Goal: Task Accomplishment & Management: Complete application form

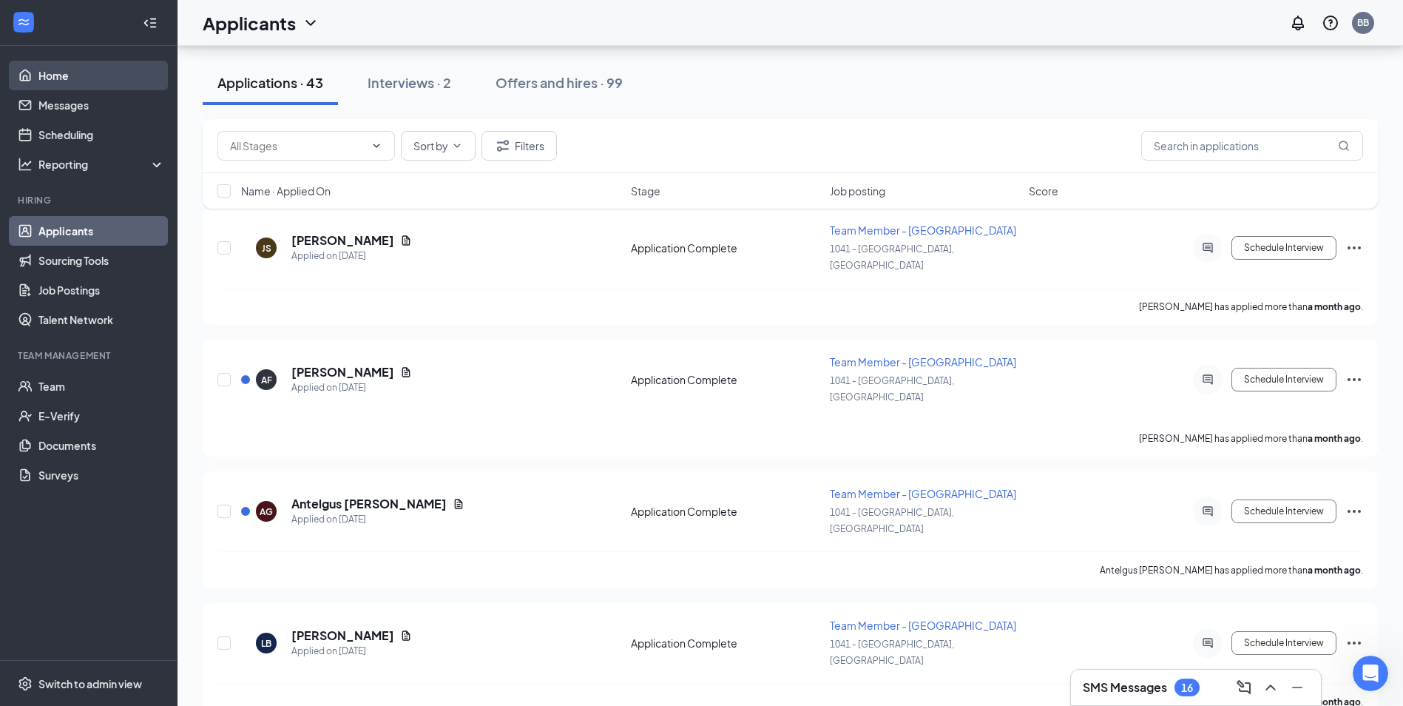
click at [115, 79] on link "Home" at bounding box center [101, 76] width 127 height 30
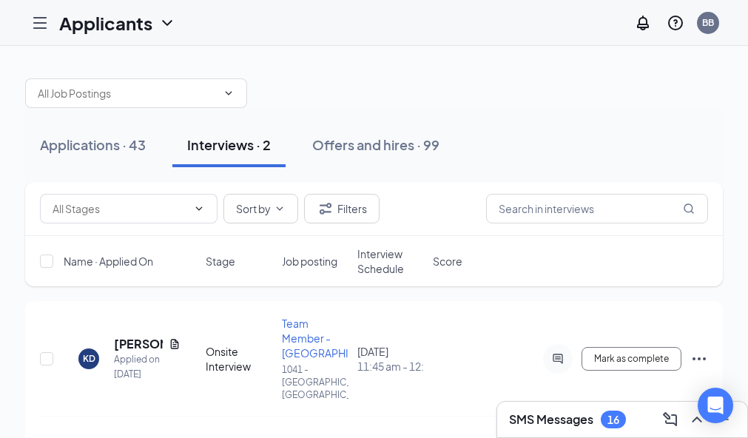
click at [748, 40] on div "Applicants BB SMS Messages 16 Applications · 43 Interviews · 2 Offers and hires…" at bounding box center [374, 318] width 748 height 637
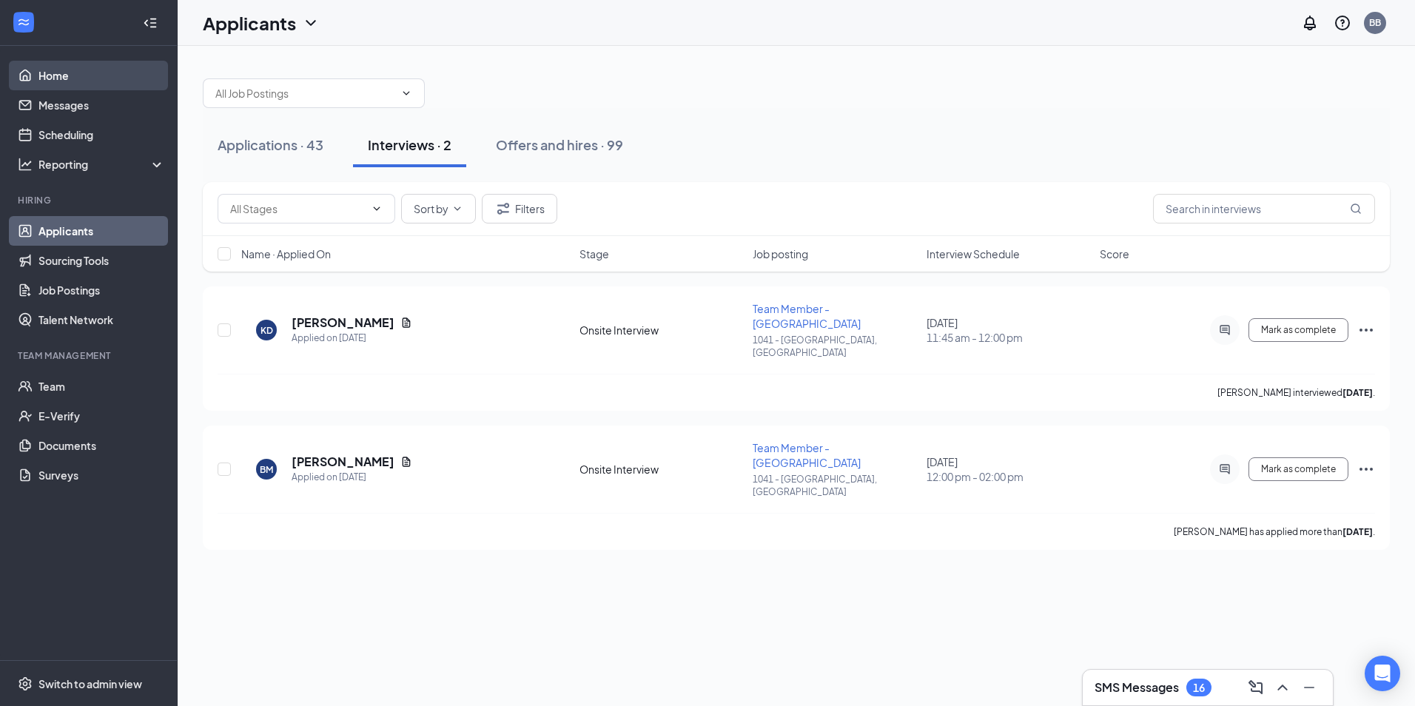
click at [44, 66] on link "Home" at bounding box center [101, 76] width 127 height 30
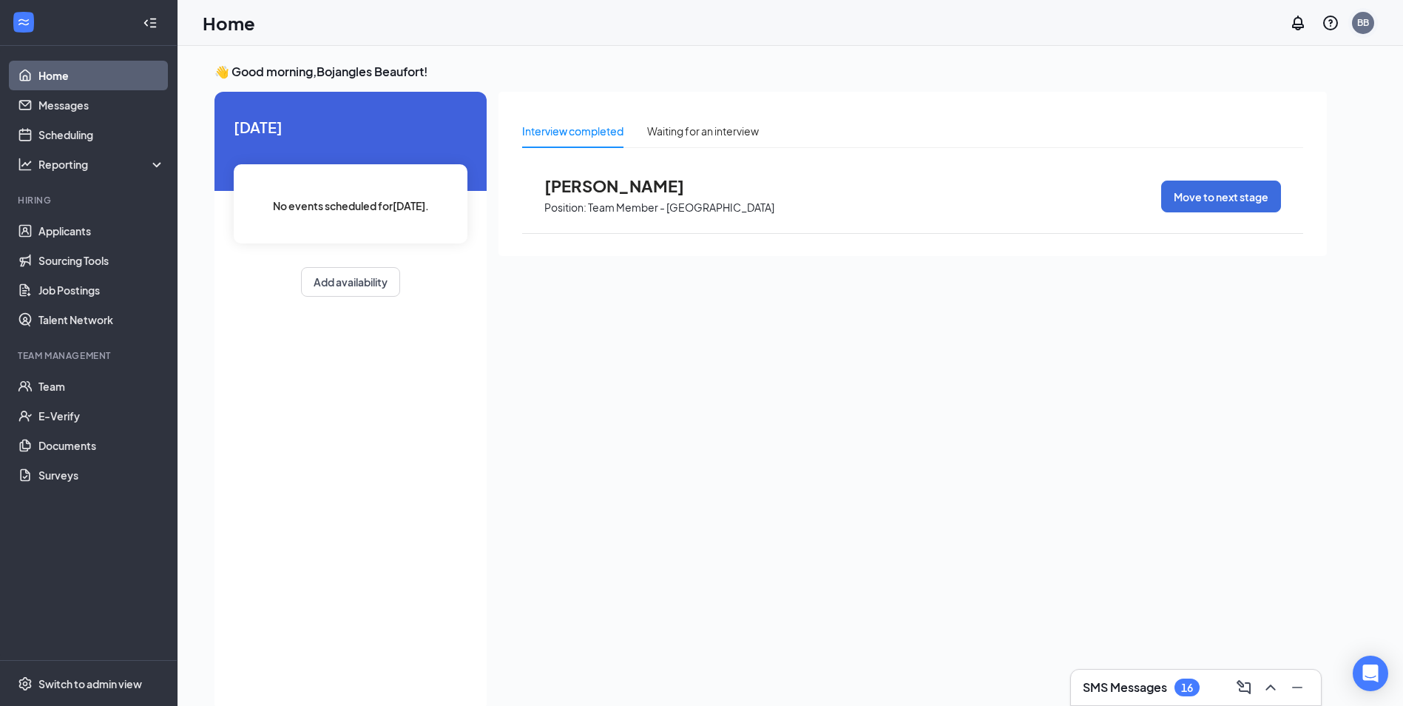
click at [1364, 31] on div "BB" at bounding box center [1363, 23] width 22 height 22
click at [112, 229] on link "Applicants" at bounding box center [101, 231] width 127 height 30
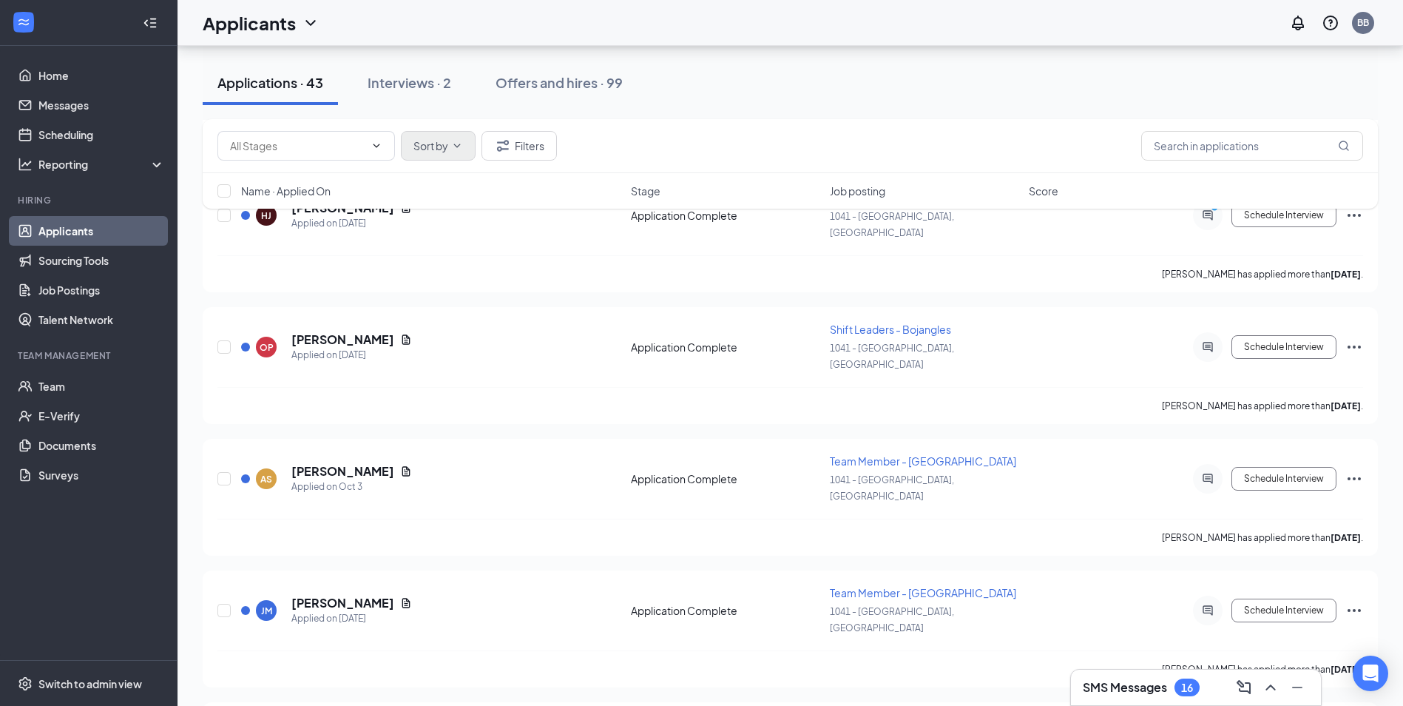
scroll to position [664, 0]
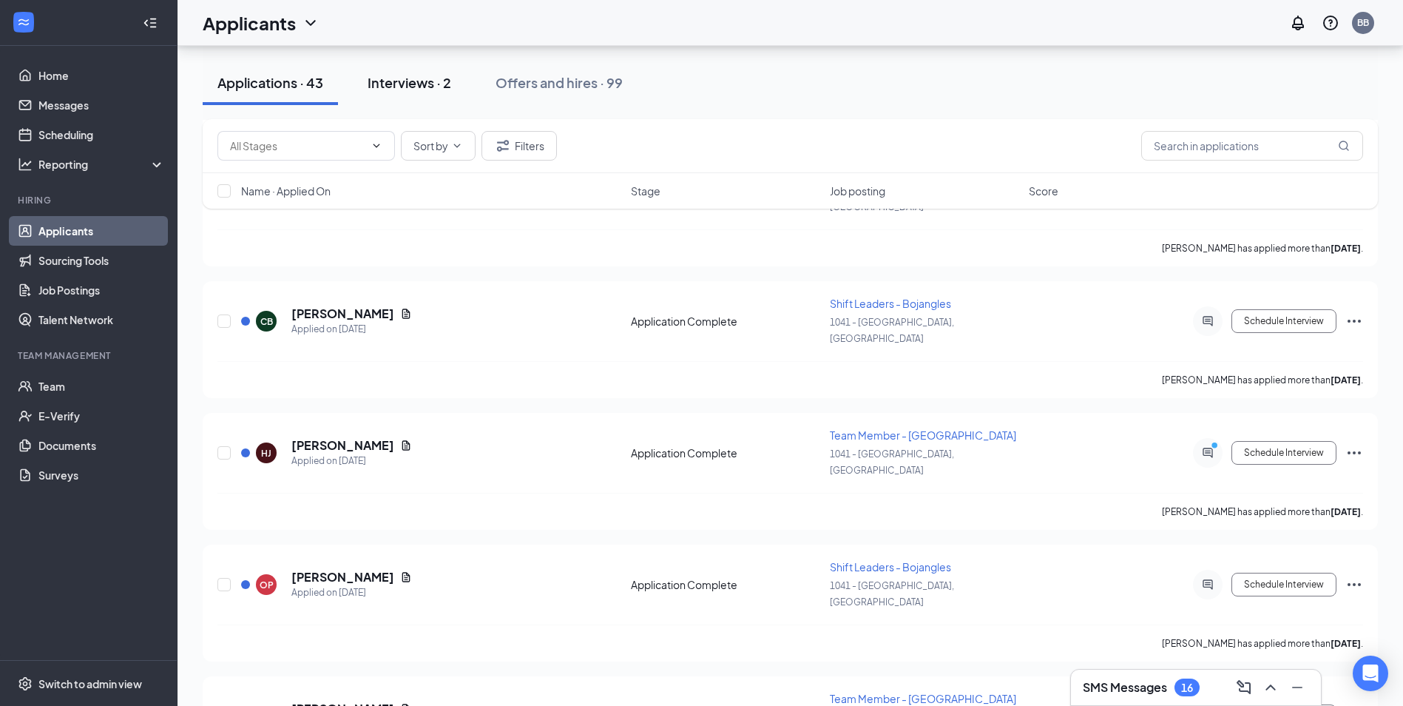
click at [400, 78] on div "Interviews · 2" at bounding box center [410, 82] width 84 height 18
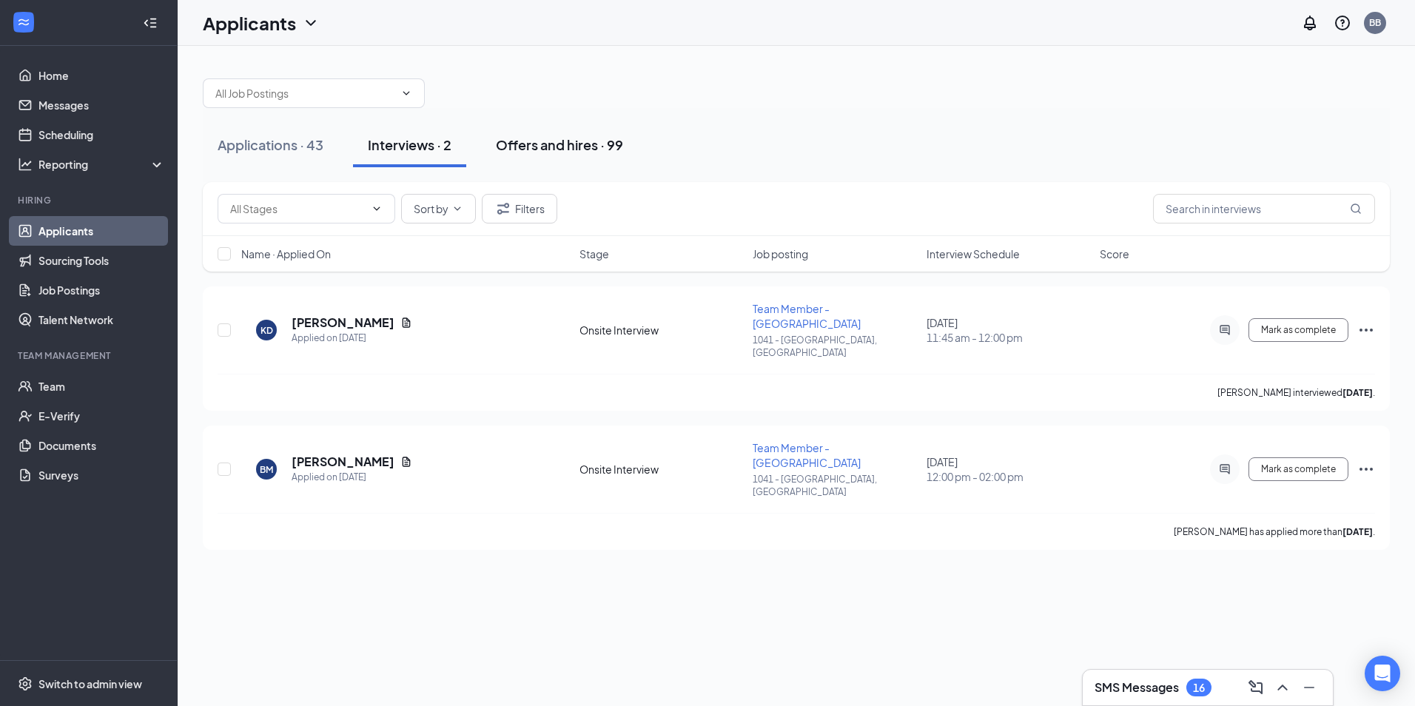
click at [562, 139] on div "Offers and hires · 99" at bounding box center [559, 144] width 127 height 18
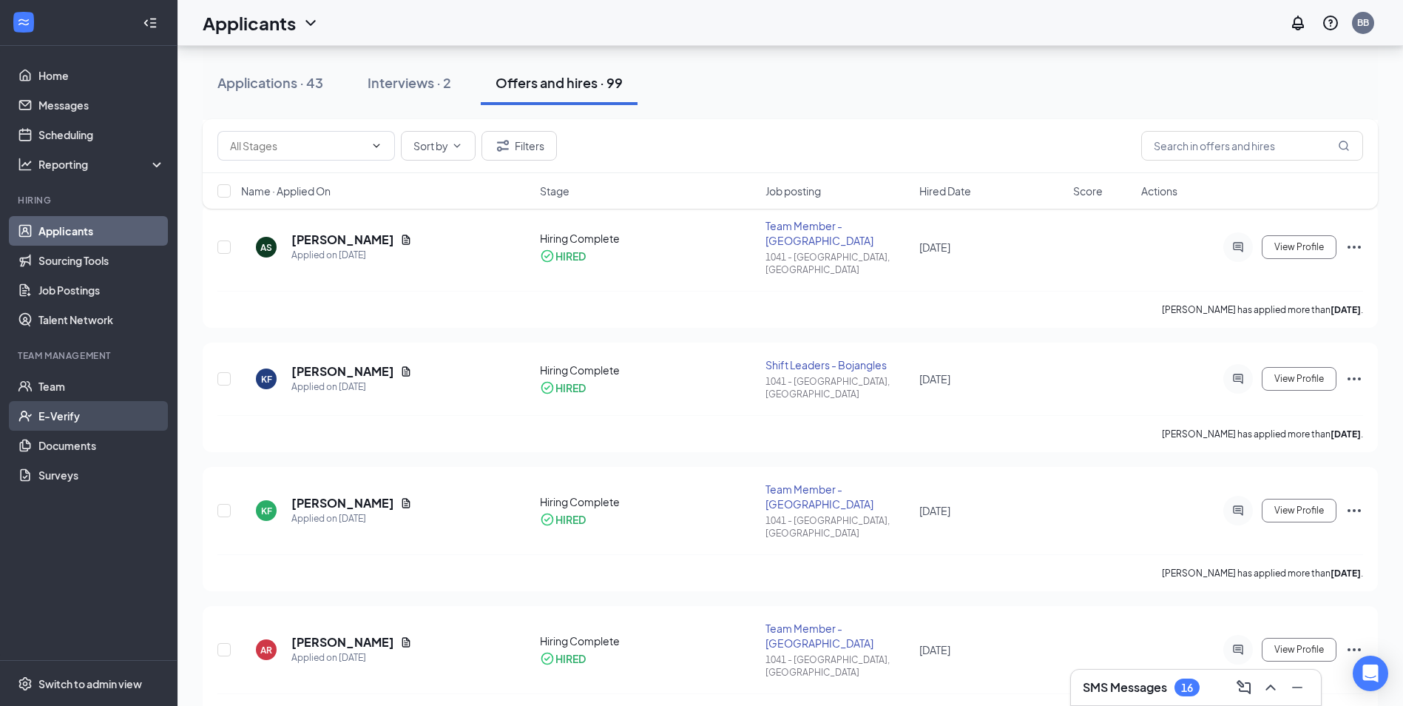
scroll to position [1167, 0]
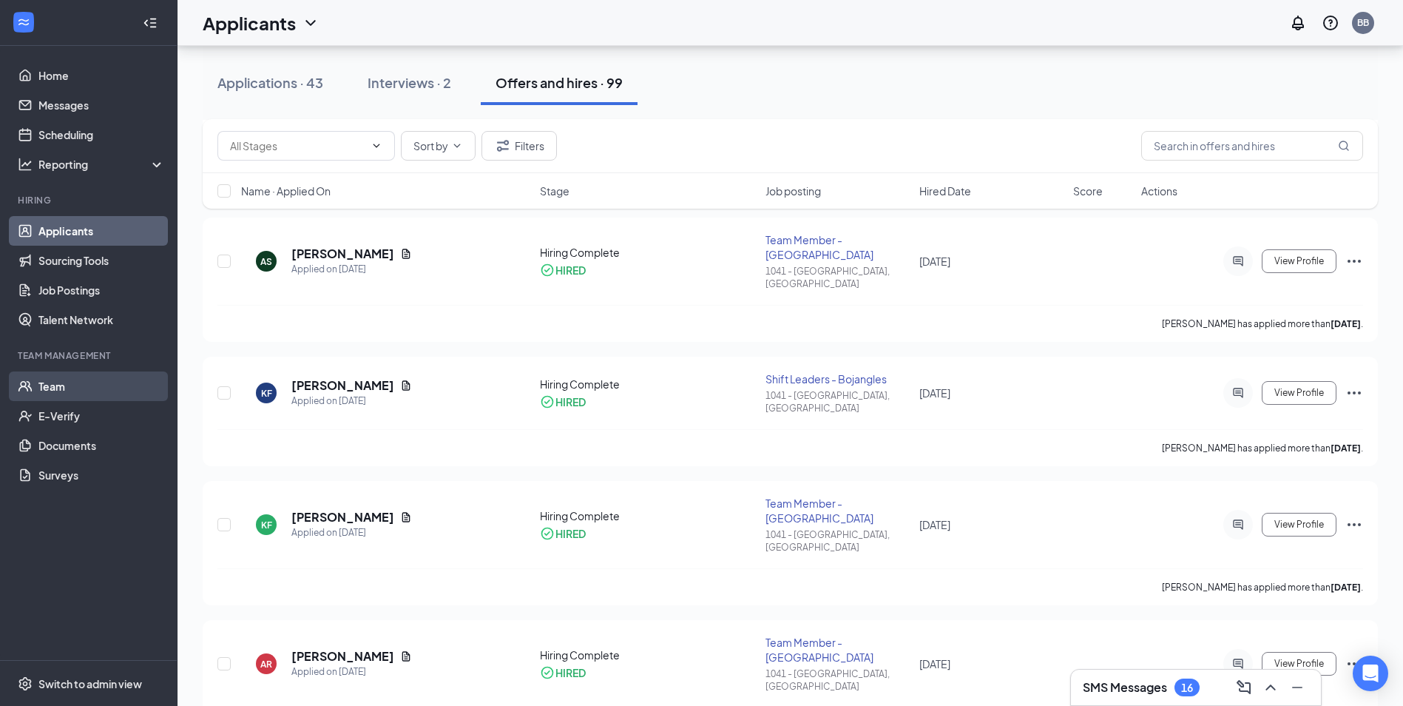
click at [118, 389] on link "Team" at bounding box center [101, 386] width 127 height 30
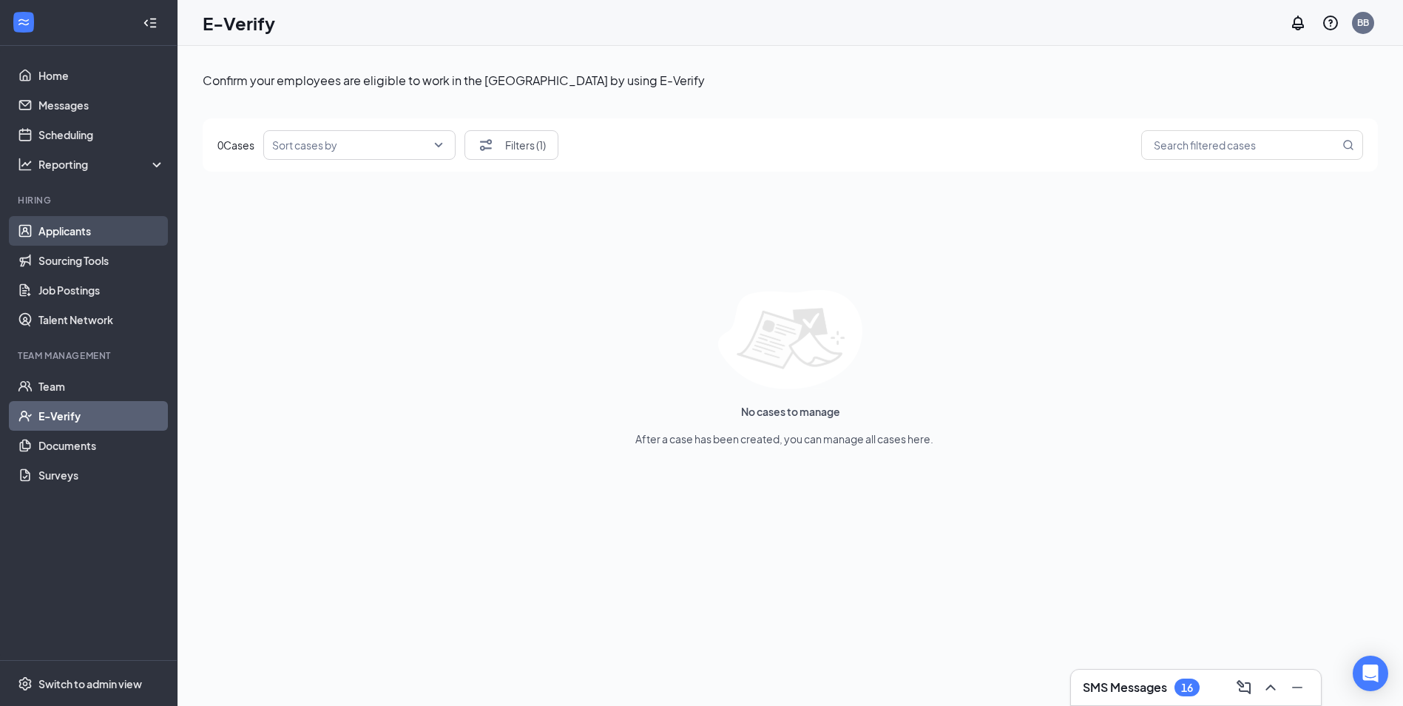
click at [81, 239] on link "Applicants" at bounding box center [101, 231] width 127 height 30
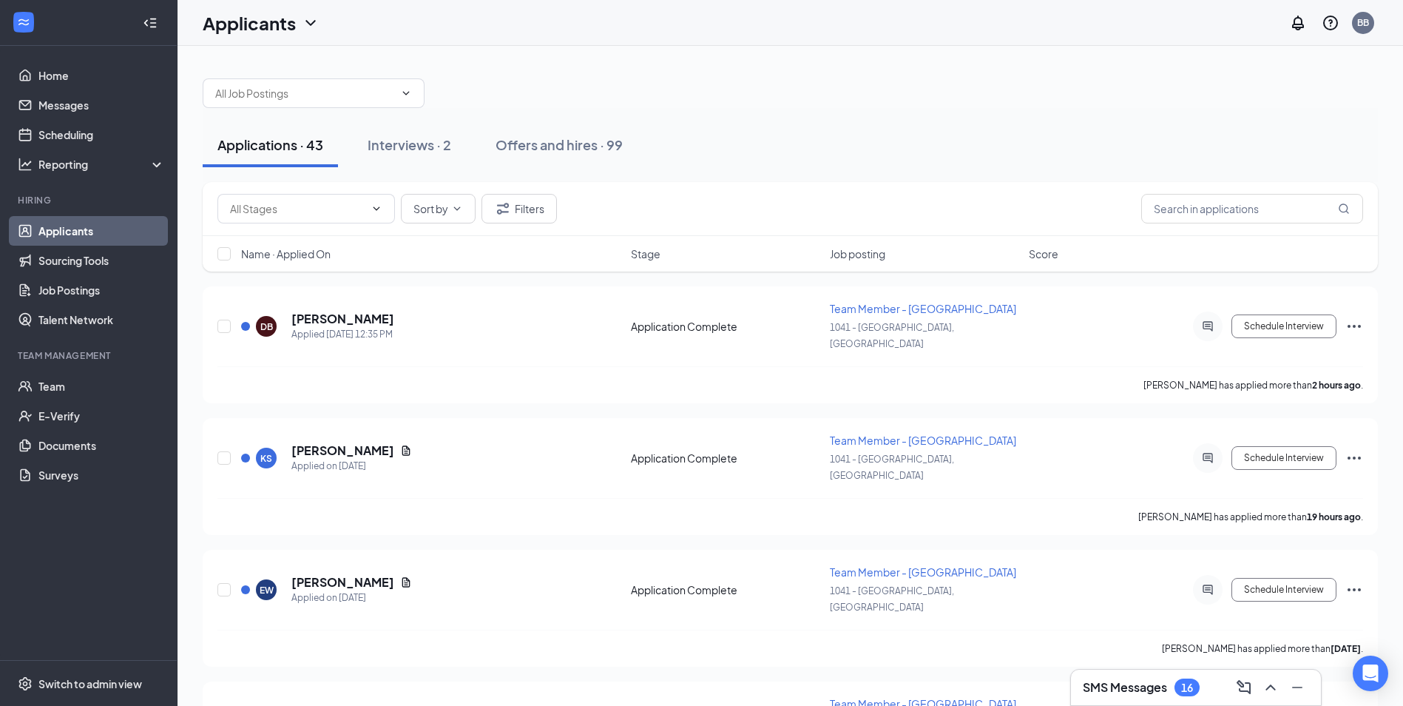
click at [1241, 228] on div "Sort by Filters" at bounding box center [791, 209] width 1176 height 54
click at [1239, 216] on input "text" at bounding box center [1253, 209] width 222 height 30
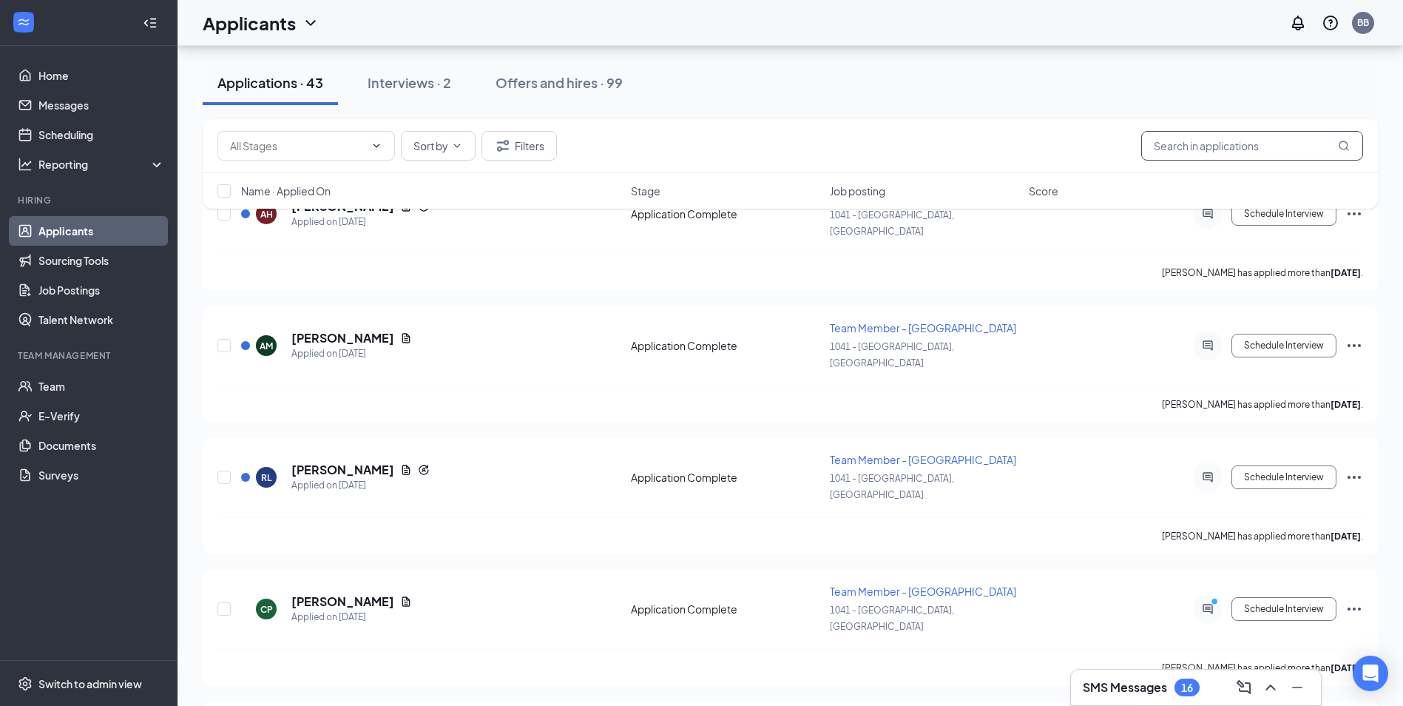
scroll to position [3625, 0]
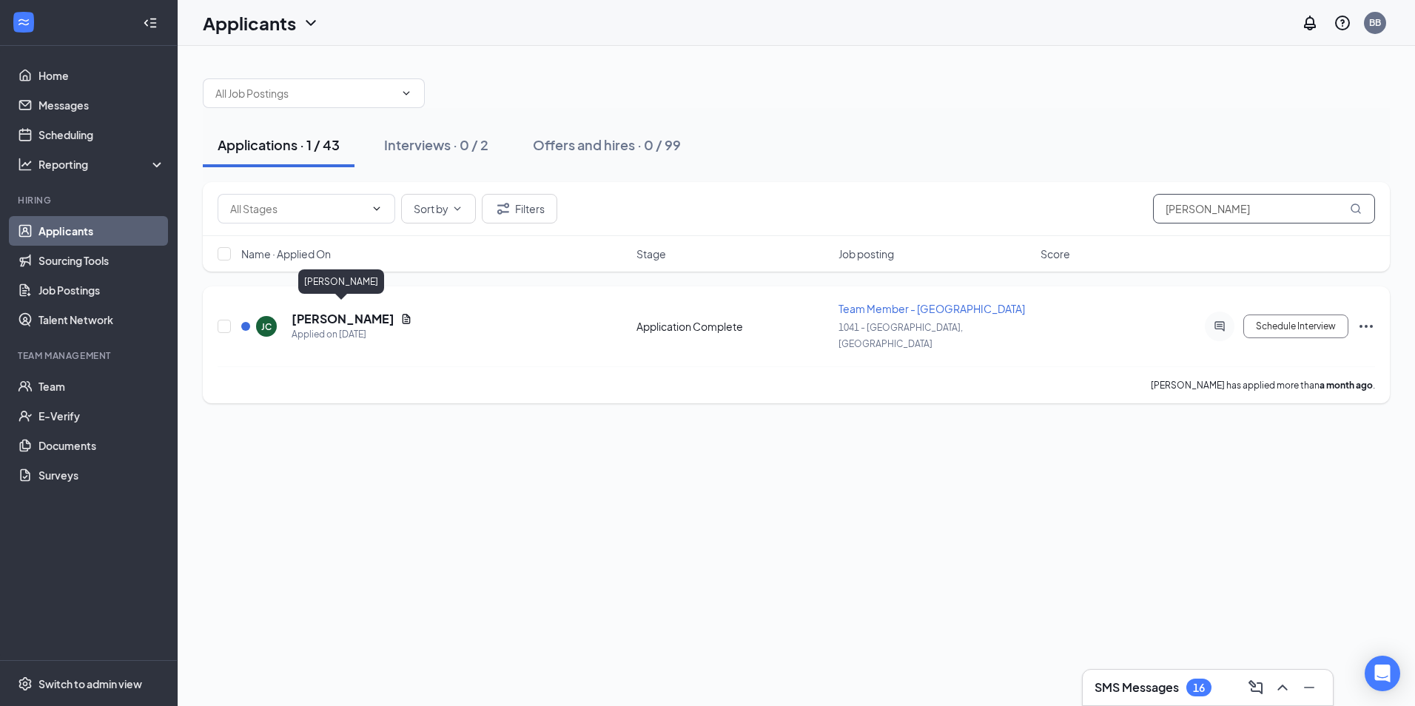
type input "JOAN"
click at [356, 311] on h5 "[PERSON_NAME]" at bounding box center [342, 319] width 103 height 16
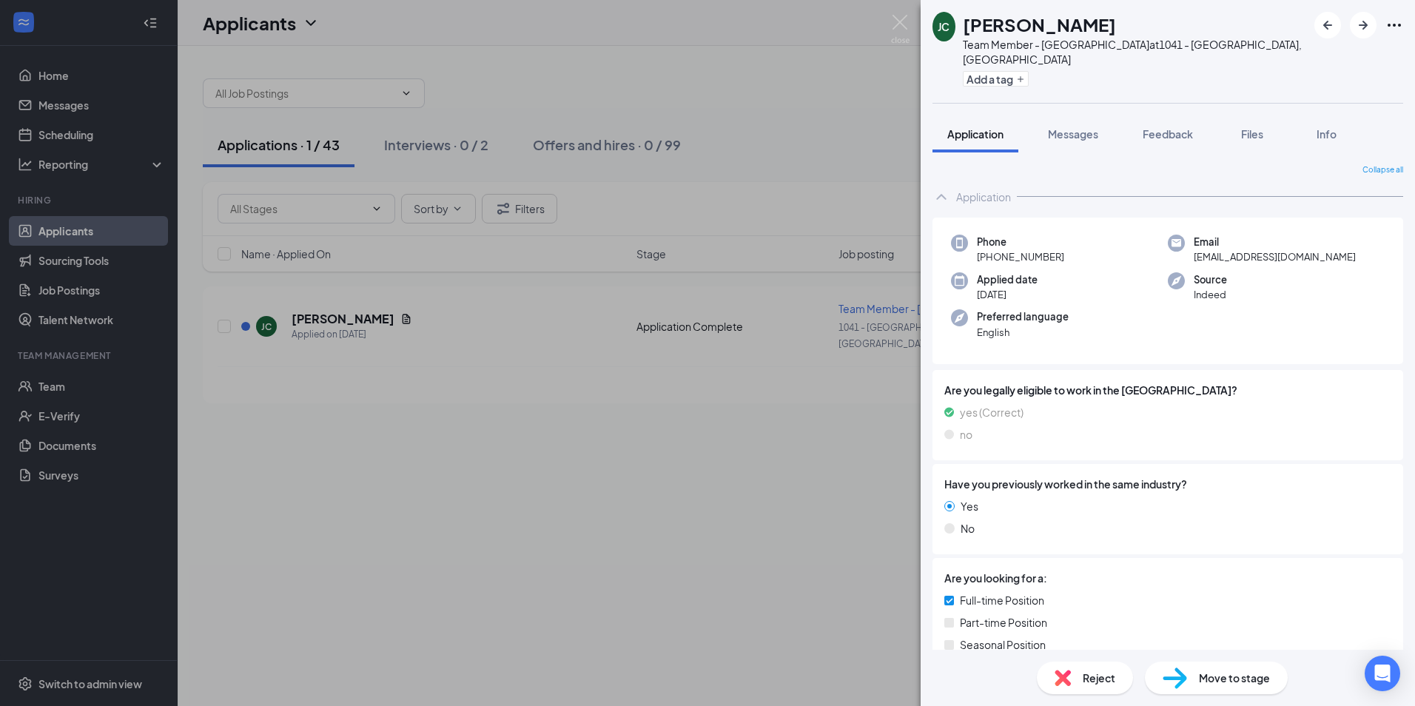
click at [608, 484] on div "JC Joan Chichester Team Member - Bojangles at 1041 - Beaufort, SC Add a tag App…" at bounding box center [707, 353] width 1415 height 706
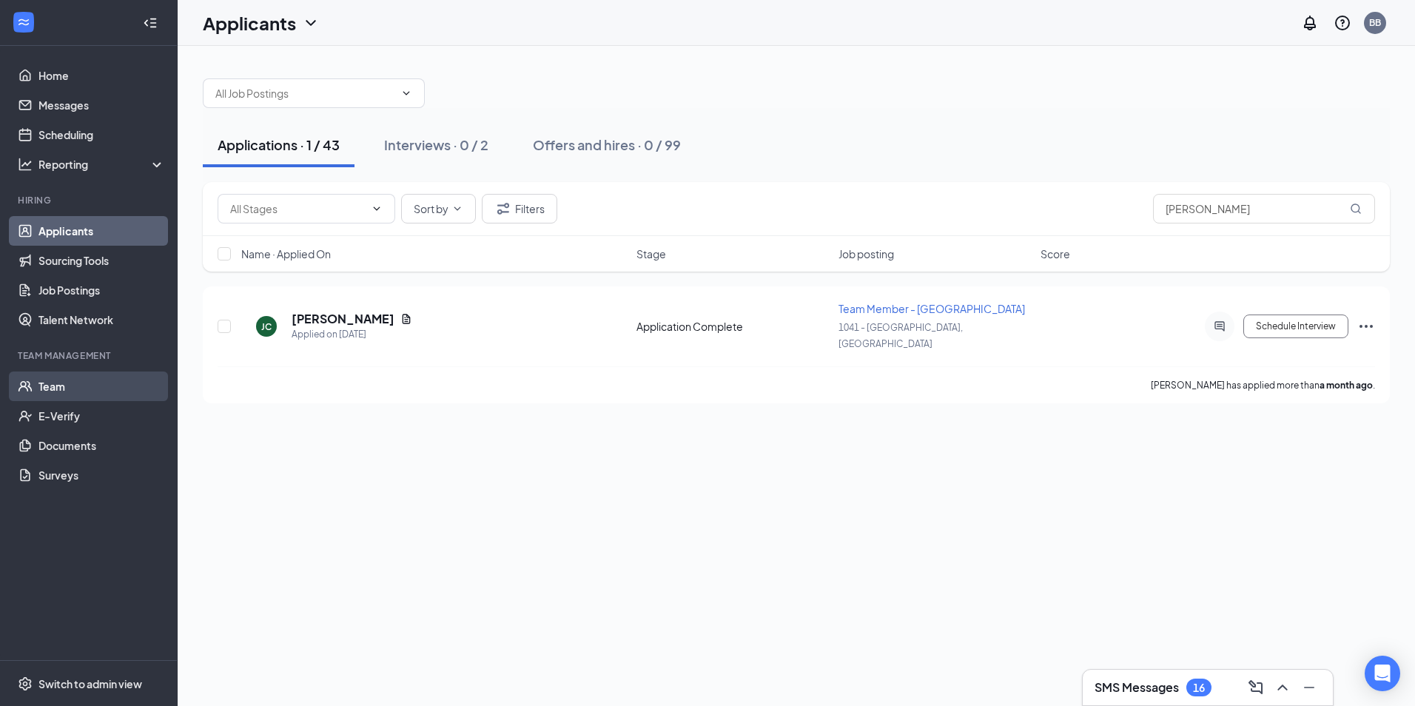
click at [62, 382] on link "Team" at bounding box center [101, 386] width 127 height 30
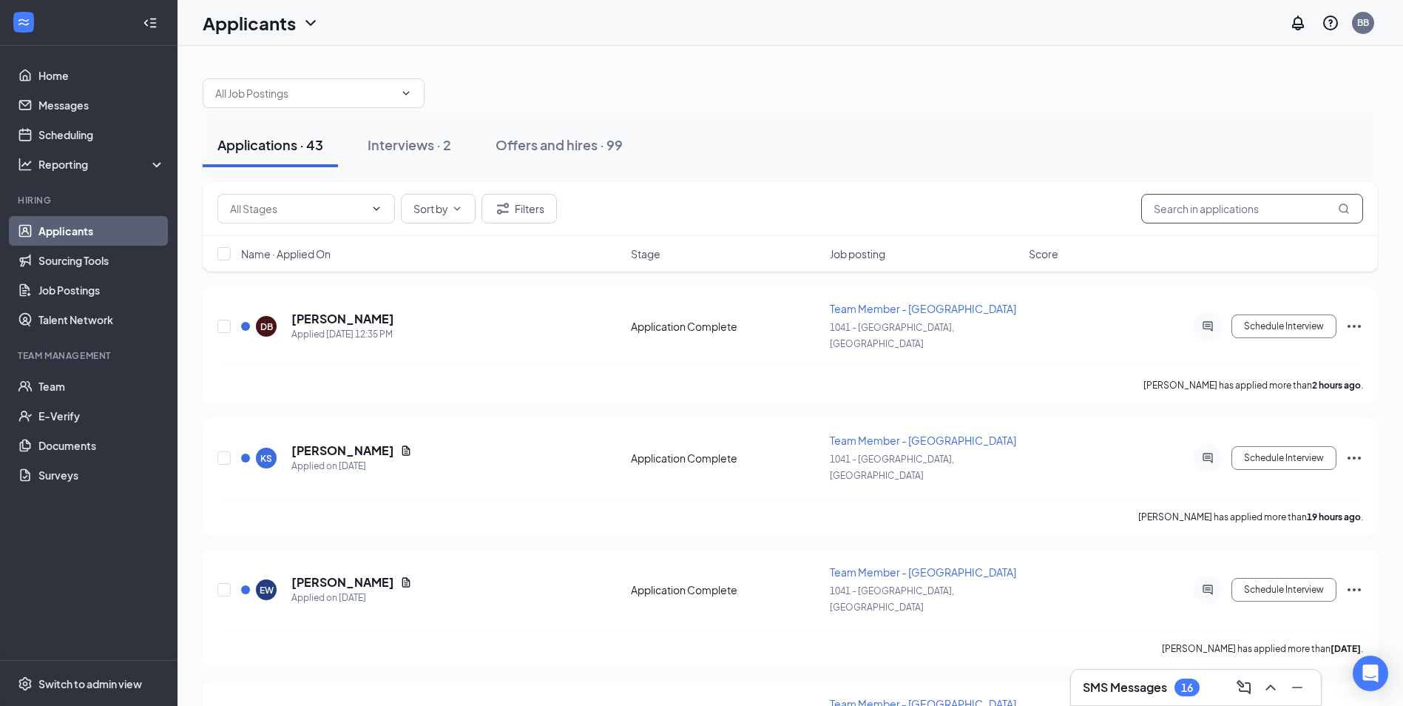
click at [1238, 195] on input "text" at bounding box center [1253, 209] width 222 height 30
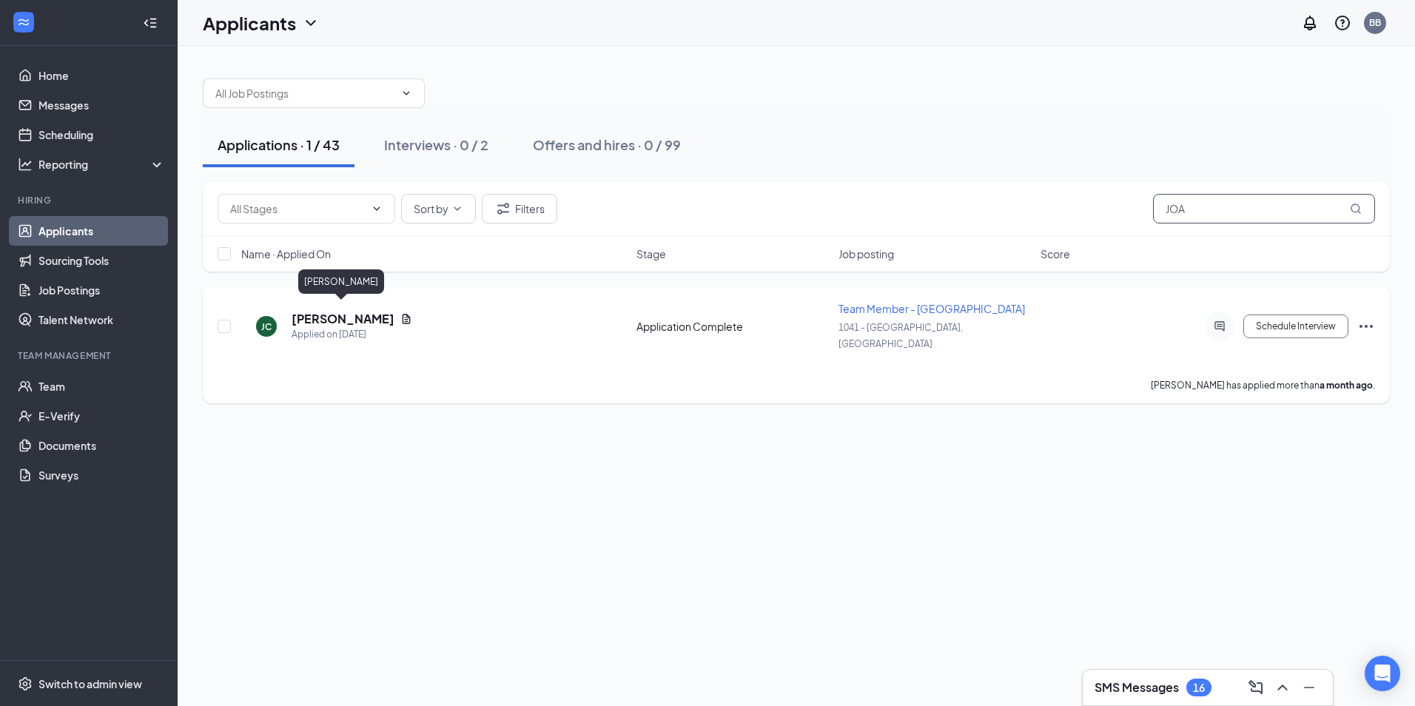
type input "JOA"
click at [303, 312] on h5 "[PERSON_NAME]" at bounding box center [342, 319] width 103 height 16
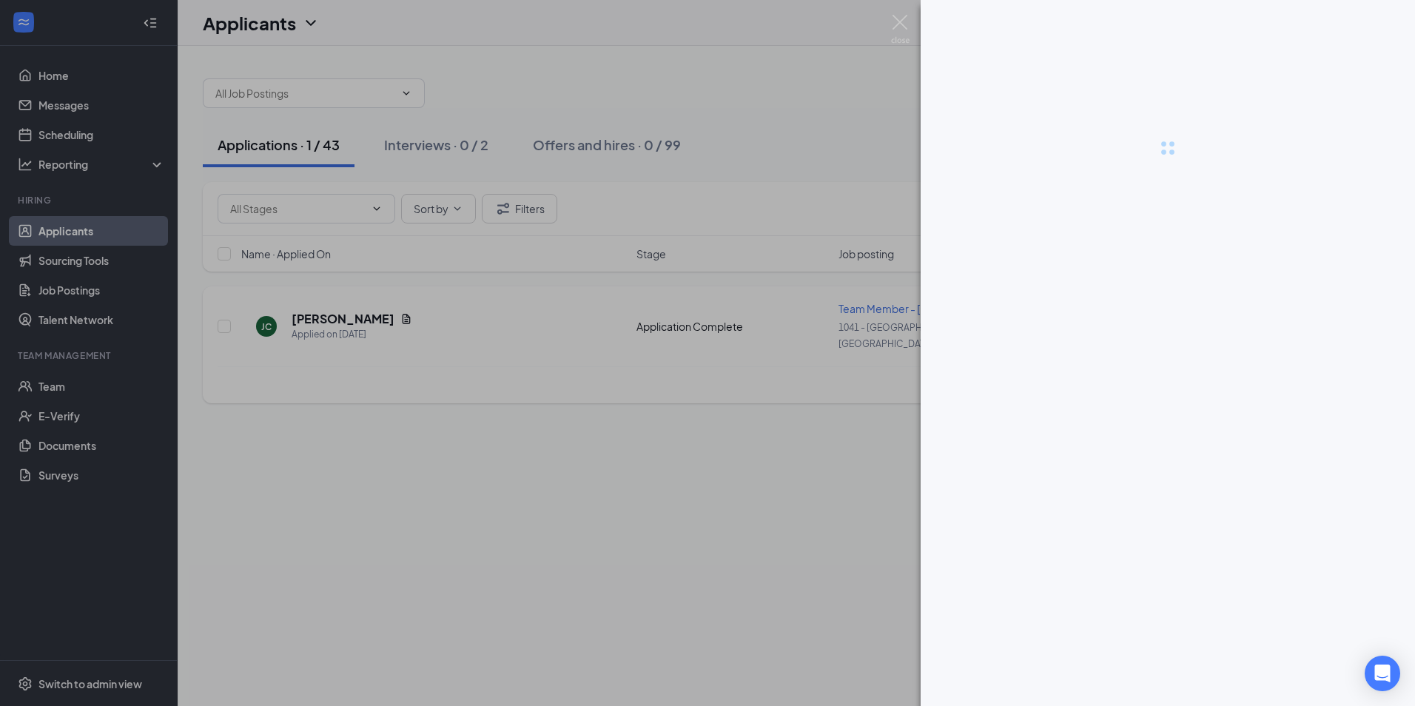
click at [303, 312] on div at bounding box center [707, 353] width 1415 height 706
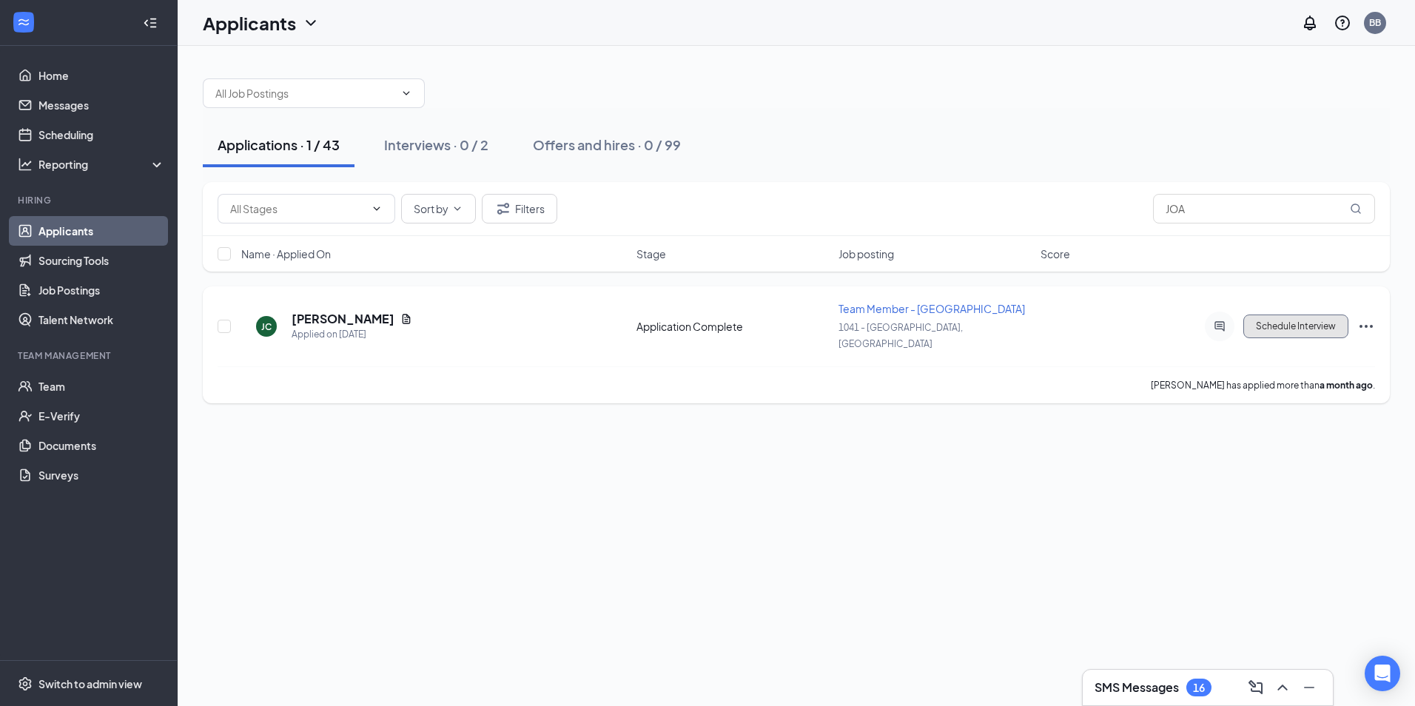
click at [1252, 318] on button "Schedule Interview" at bounding box center [1295, 326] width 105 height 24
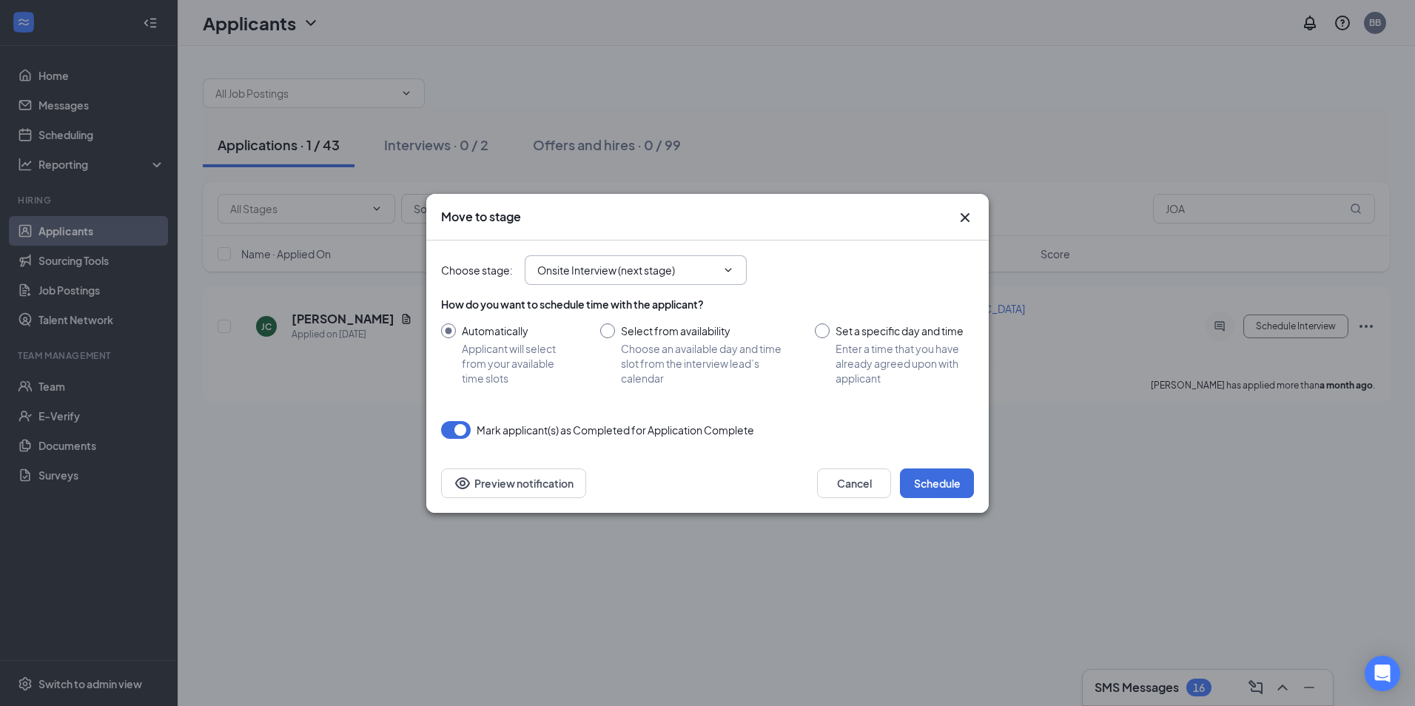
click at [610, 280] on span "Onsite Interview (next stage)" at bounding box center [636, 270] width 222 height 30
click at [661, 262] on input "Onsite Interview (next stage)" at bounding box center [626, 270] width 179 height 16
click at [651, 395] on div "Hiring Complete" at bounding box center [648, 400] width 198 height 16
type input "Hiring Complete"
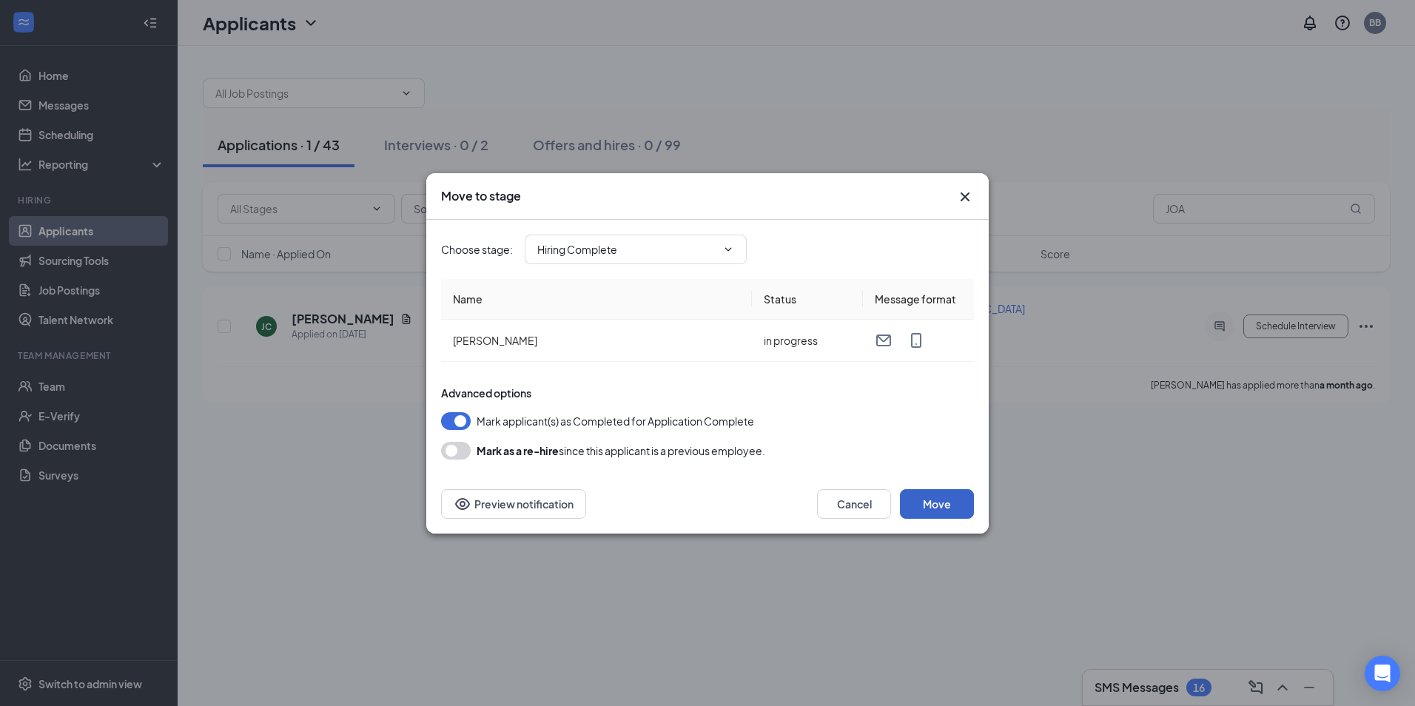
click at [930, 508] on button "Move" at bounding box center [937, 504] width 74 height 30
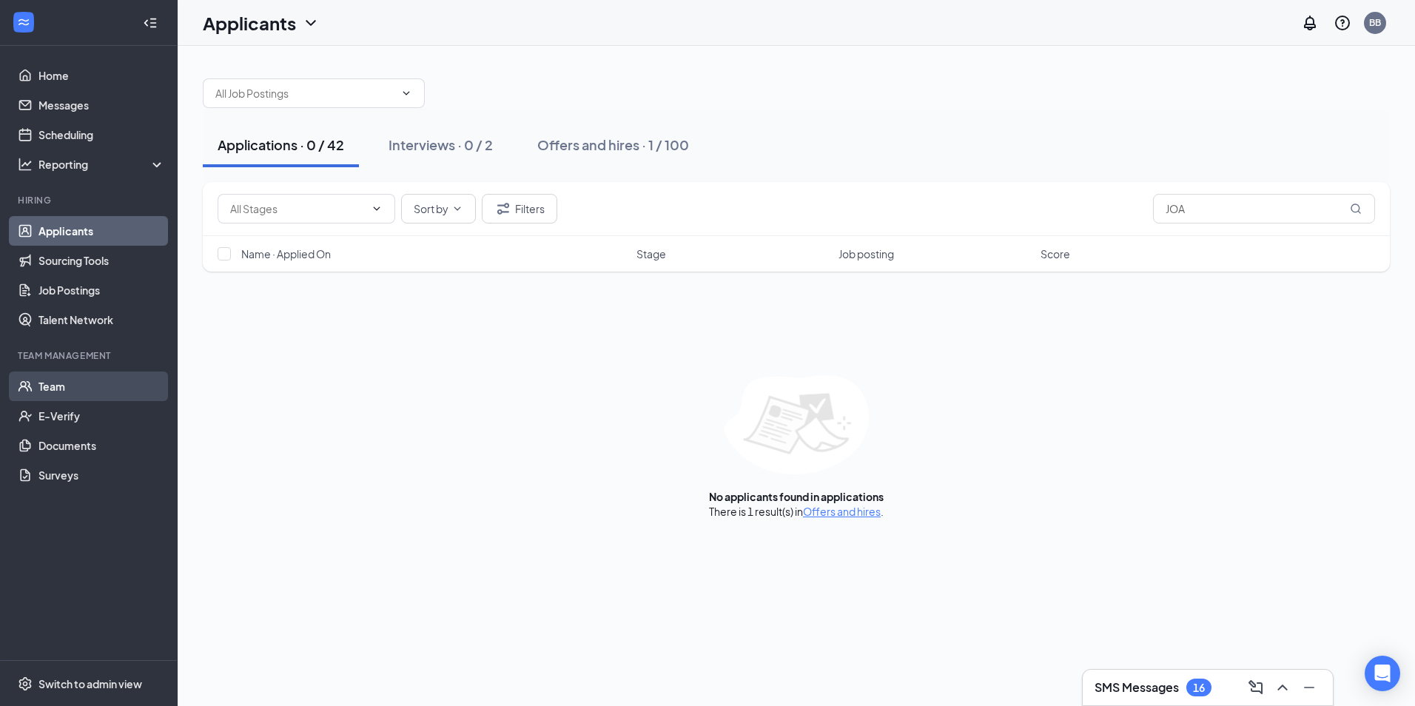
click at [70, 390] on link "Team" at bounding box center [101, 386] width 127 height 30
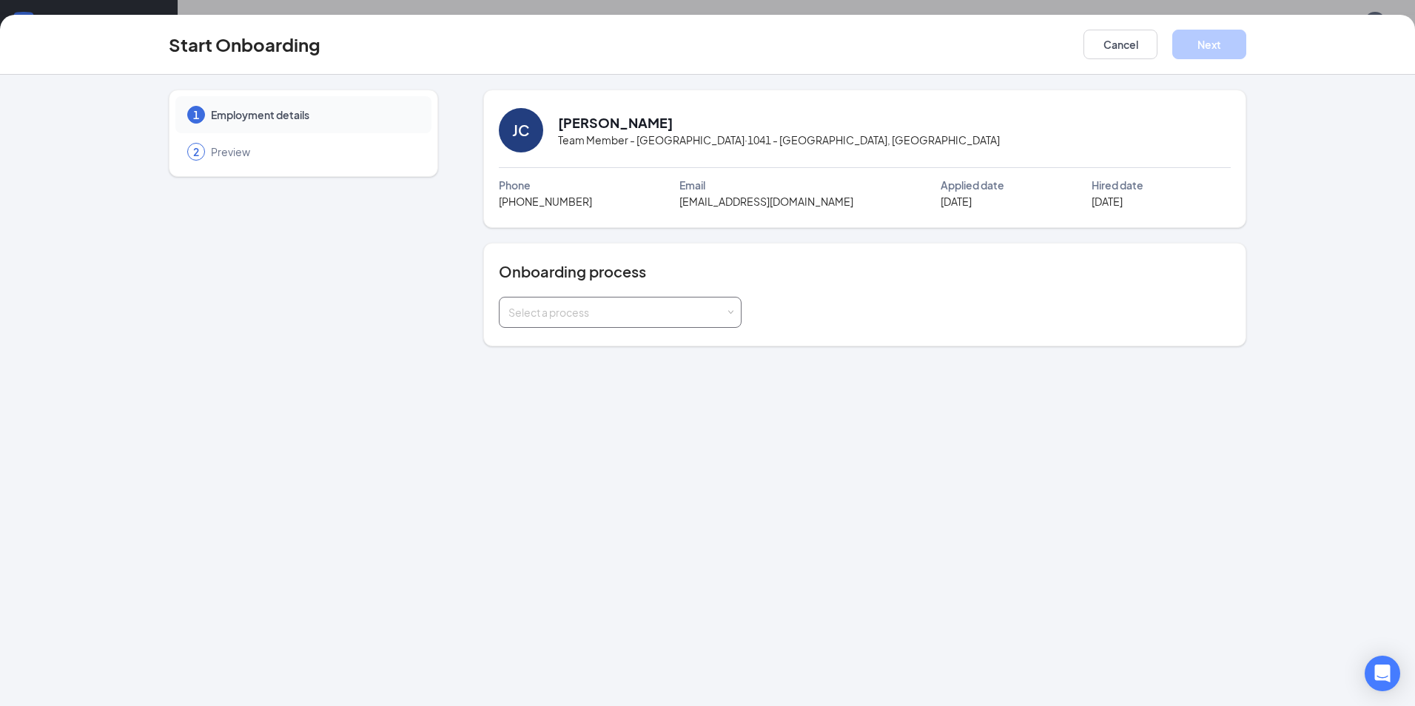
click at [690, 317] on div "Select a process" at bounding box center [616, 312] width 217 height 15
click at [681, 344] on li "New Hire Onboarding" at bounding box center [619, 344] width 243 height 27
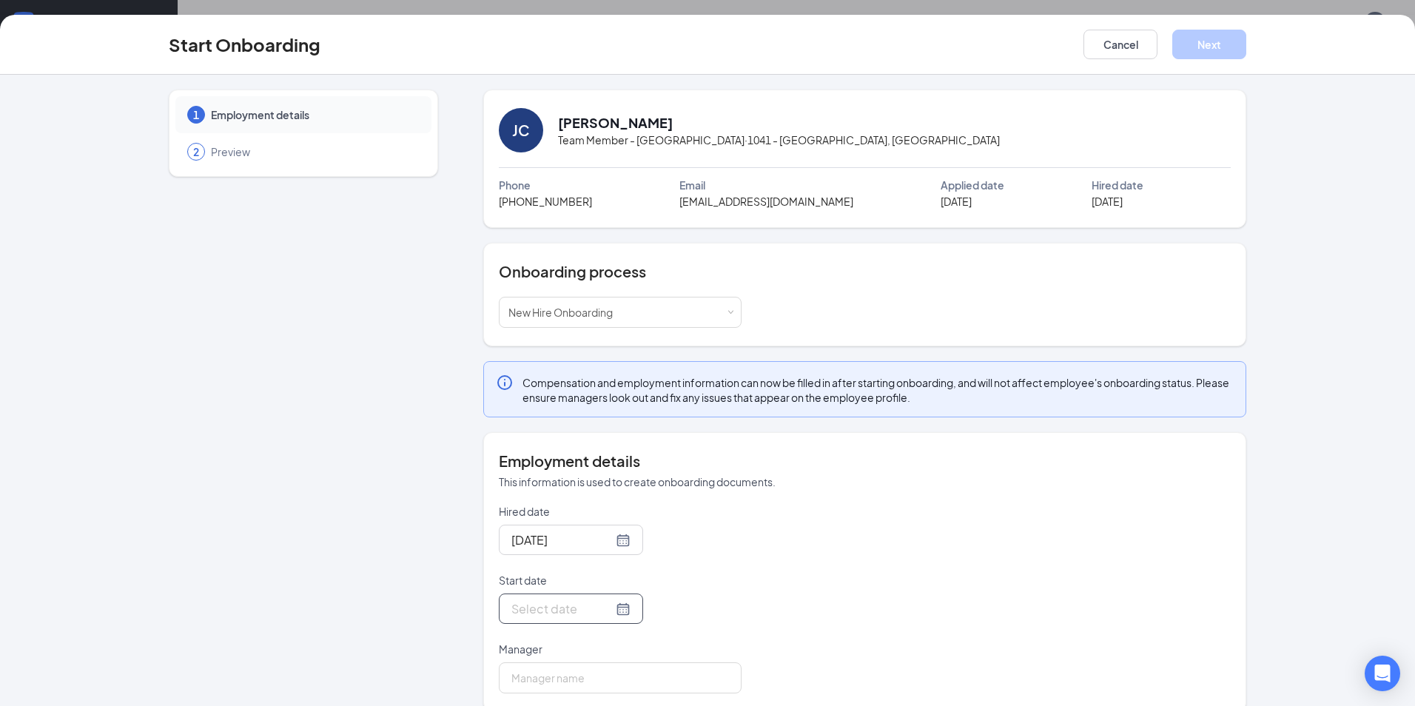
click at [607, 613] on div at bounding box center [570, 608] width 119 height 18
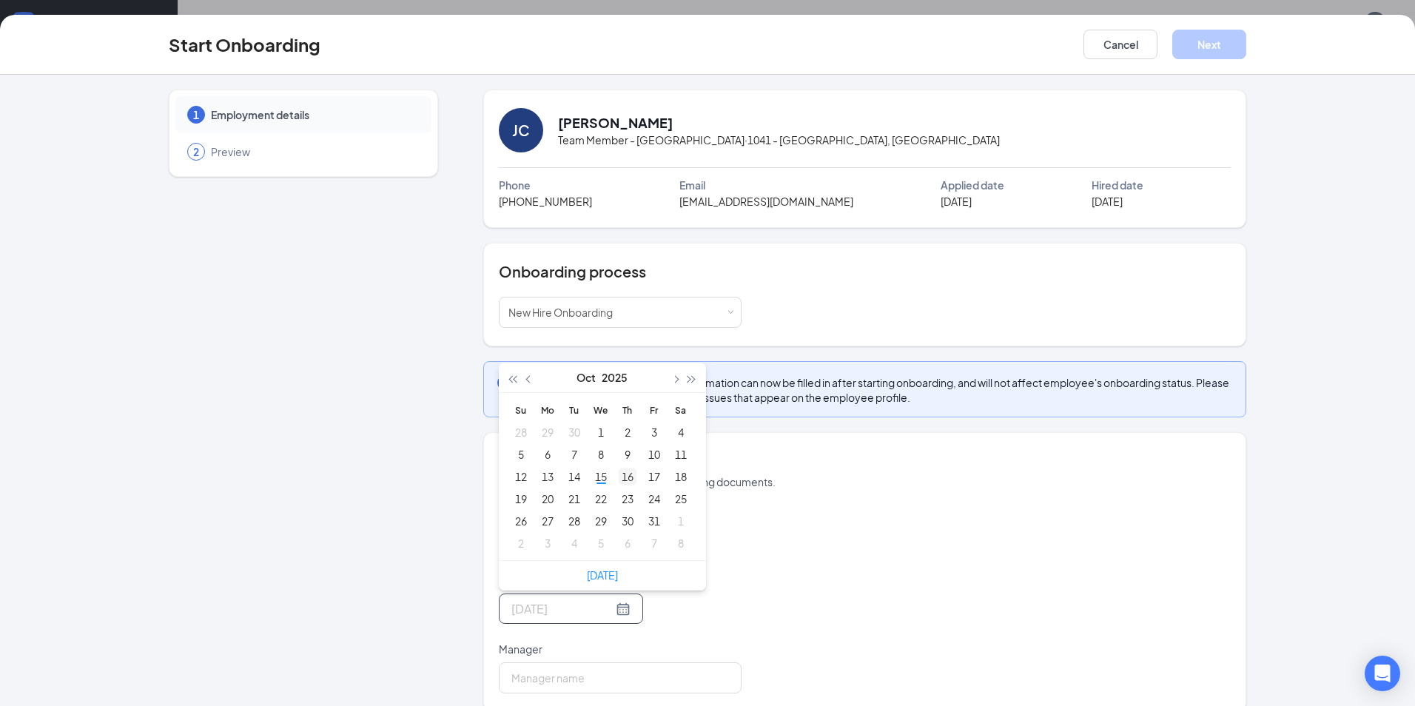
type input "Oct 16, 2025"
click at [625, 476] on div "16" at bounding box center [627, 477] width 18 height 18
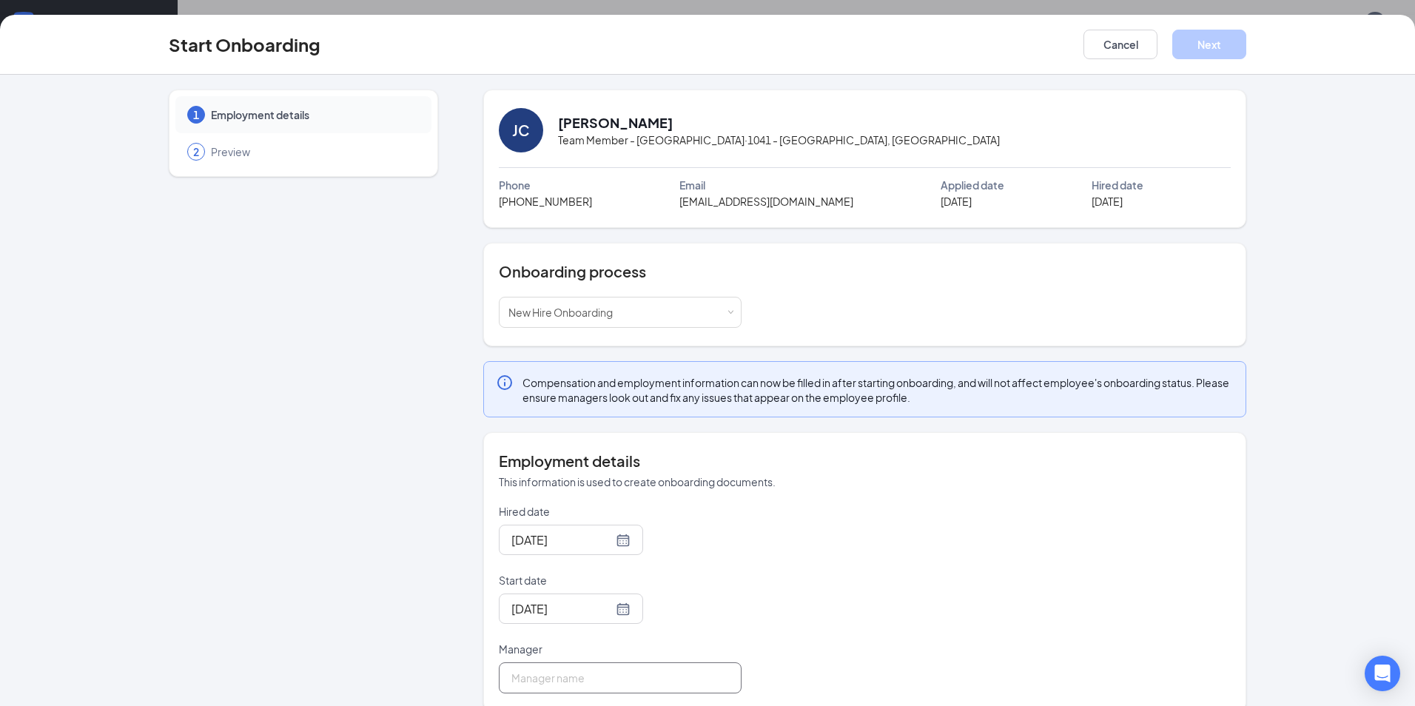
click at [545, 669] on input "Manager" at bounding box center [620, 677] width 243 height 31
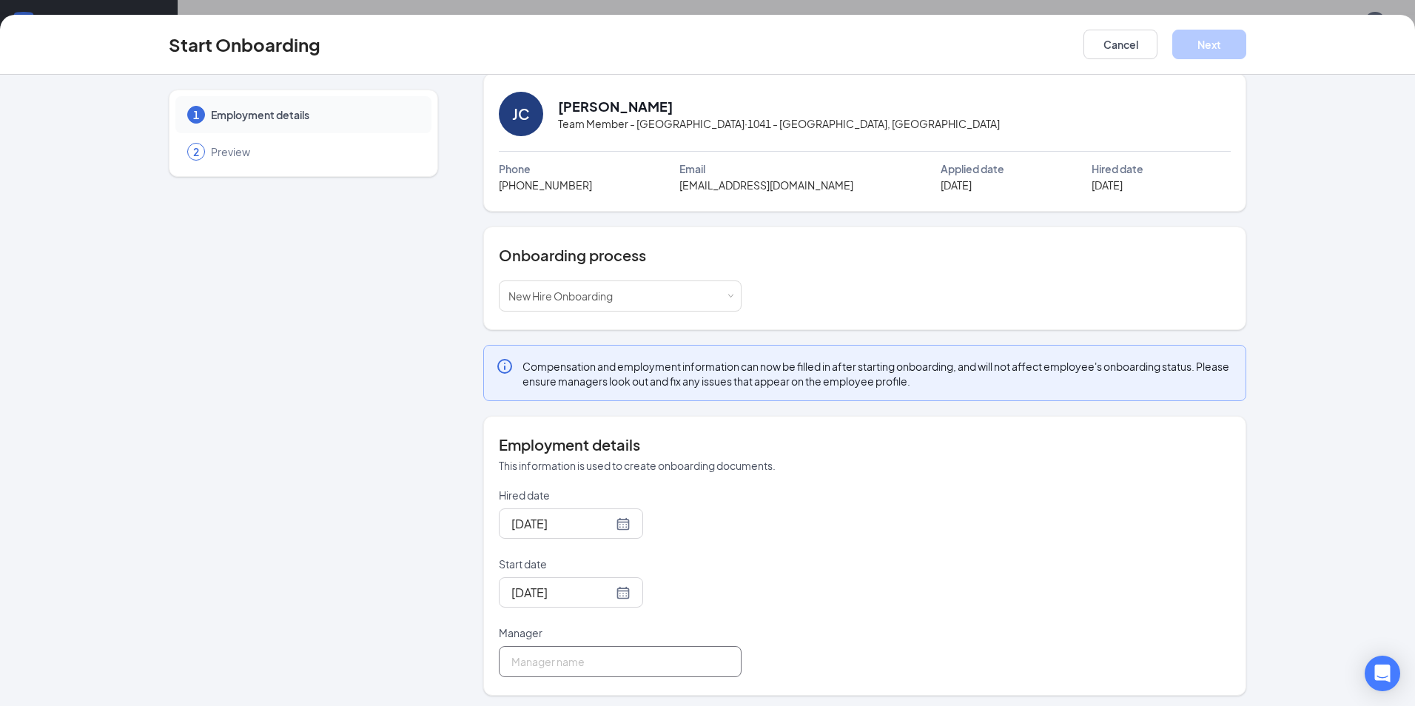
scroll to position [21, 0]
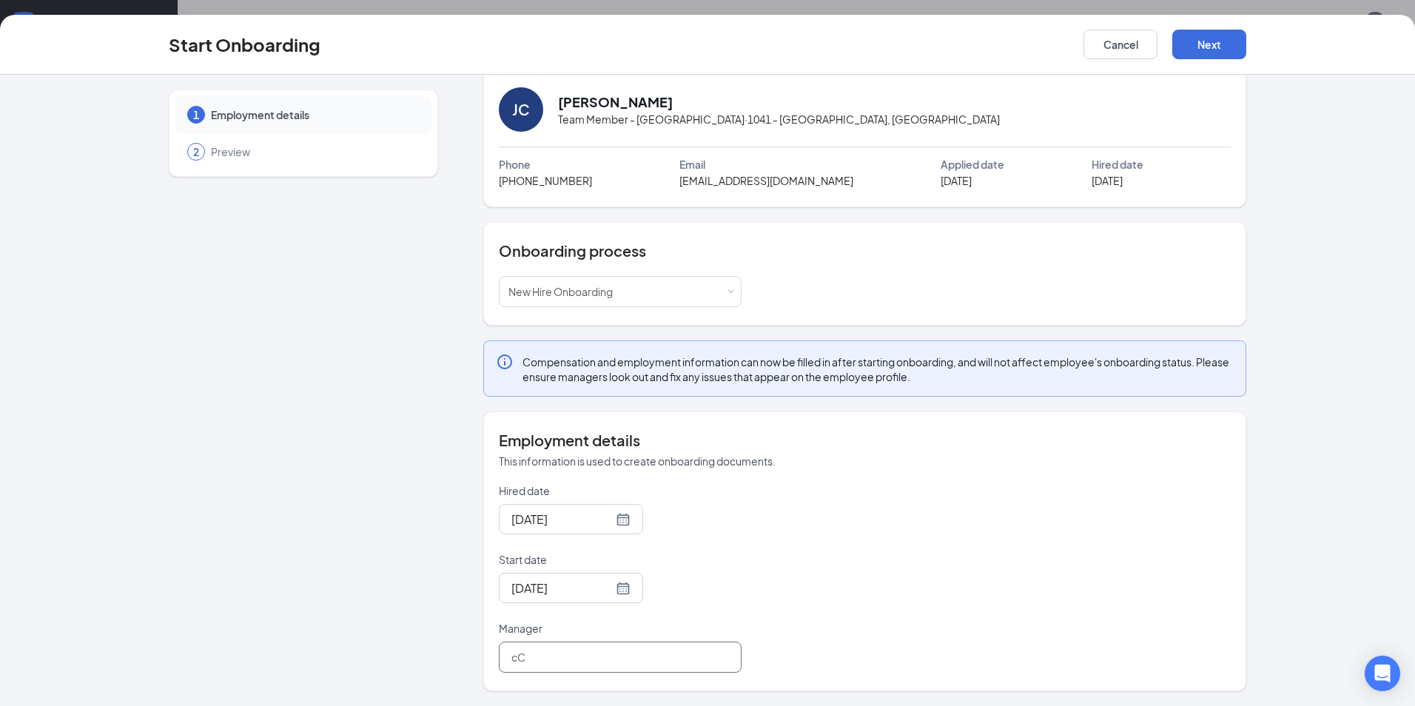
type input "c"
type input "[PERSON_NAME]"
click at [746, 619] on div "Hired date Oct 15, 2025 Start date Oct 16, 2025 Oct 2025 Su Mo Tu We Th Fr Sa 2…" at bounding box center [865, 577] width 732 height 189
click at [1199, 53] on button "Next" at bounding box center [1209, 45] width 74 height 30
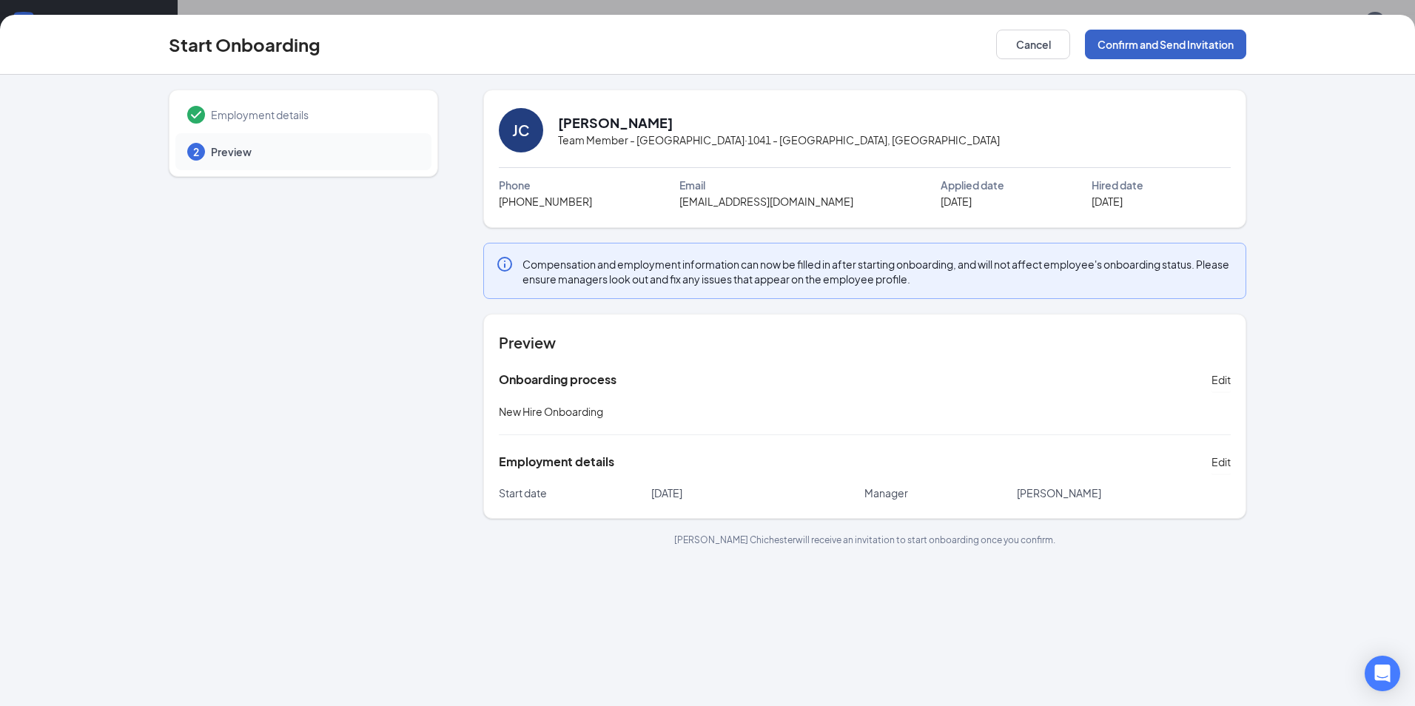
click at [1130, 33] on button "Confirm and Send Invitation" at bounding box center [1165, 45] width 161 height 30
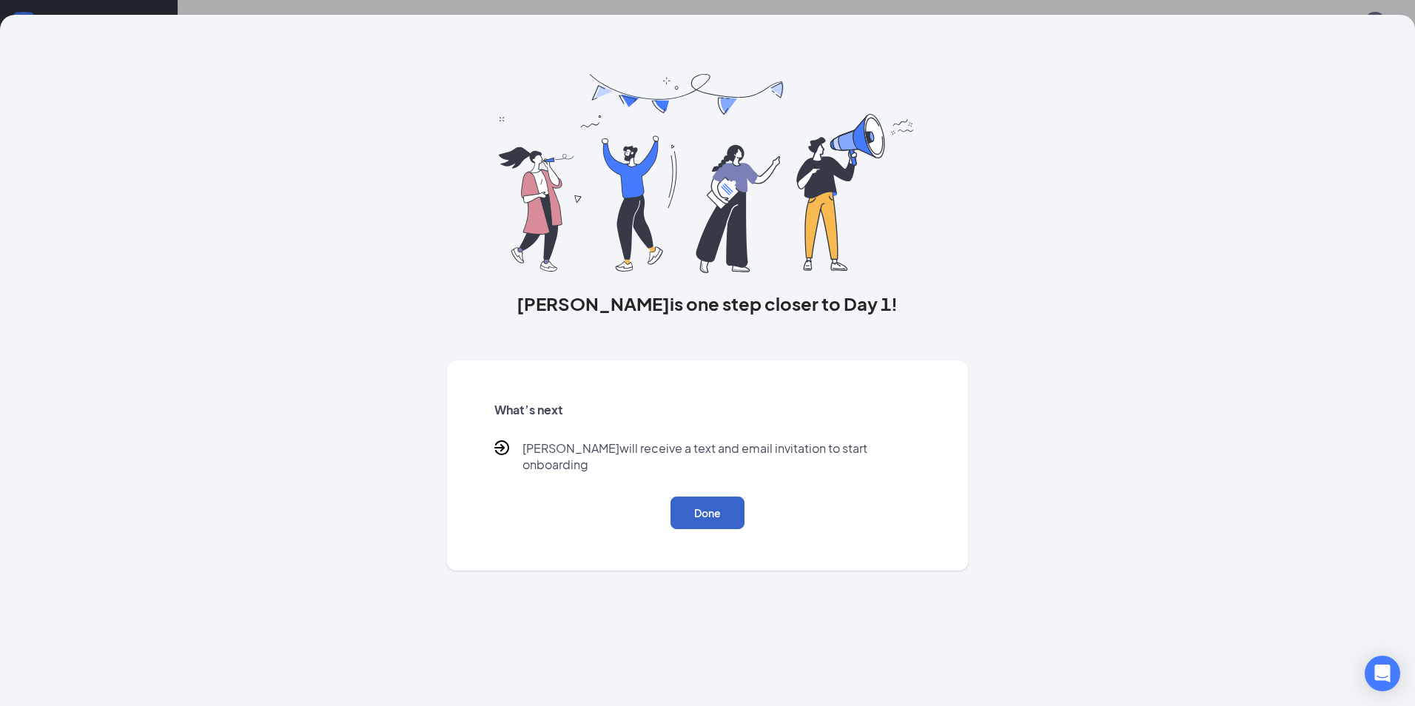
click at [715, 509] on button "Done" at bounding box center [707, 512] width 74 height 33
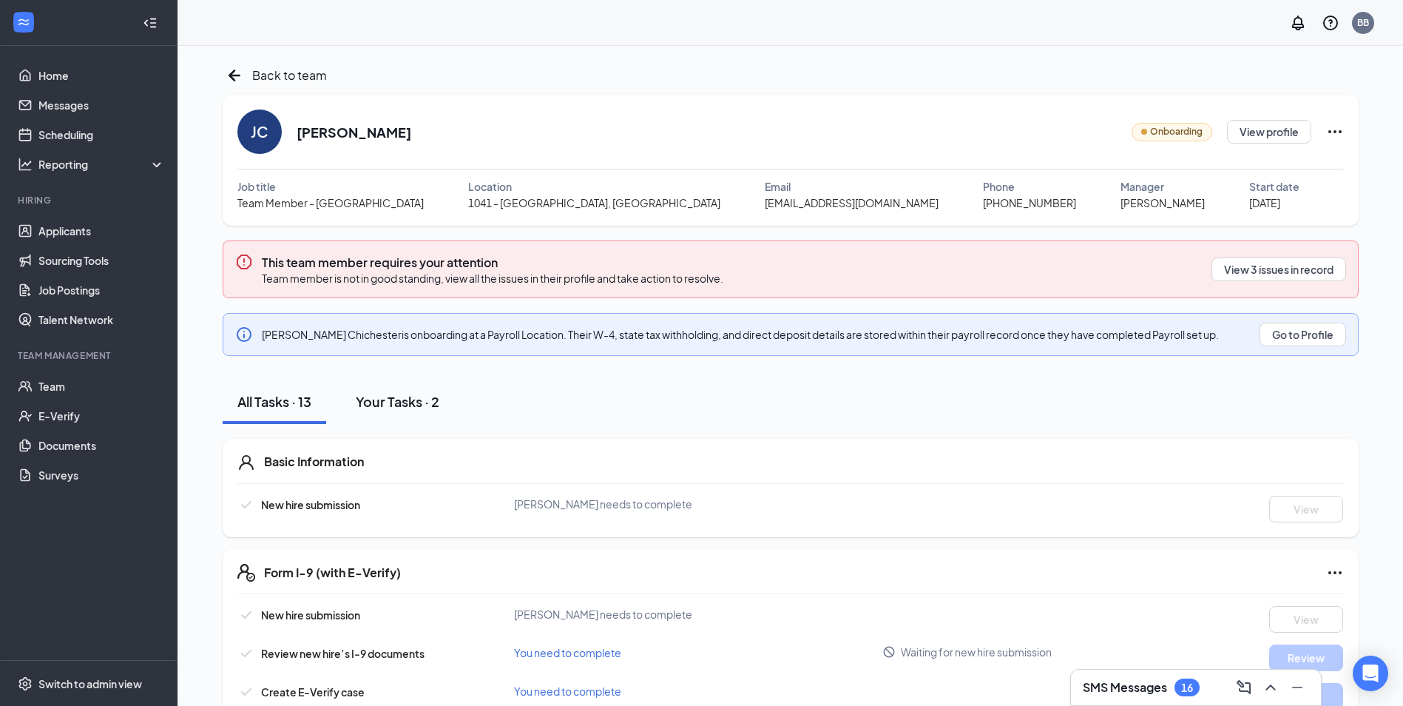
click at [384, 400] on div "Your Tasks · 2" at bounding box center [398, 401] width 84 height 18
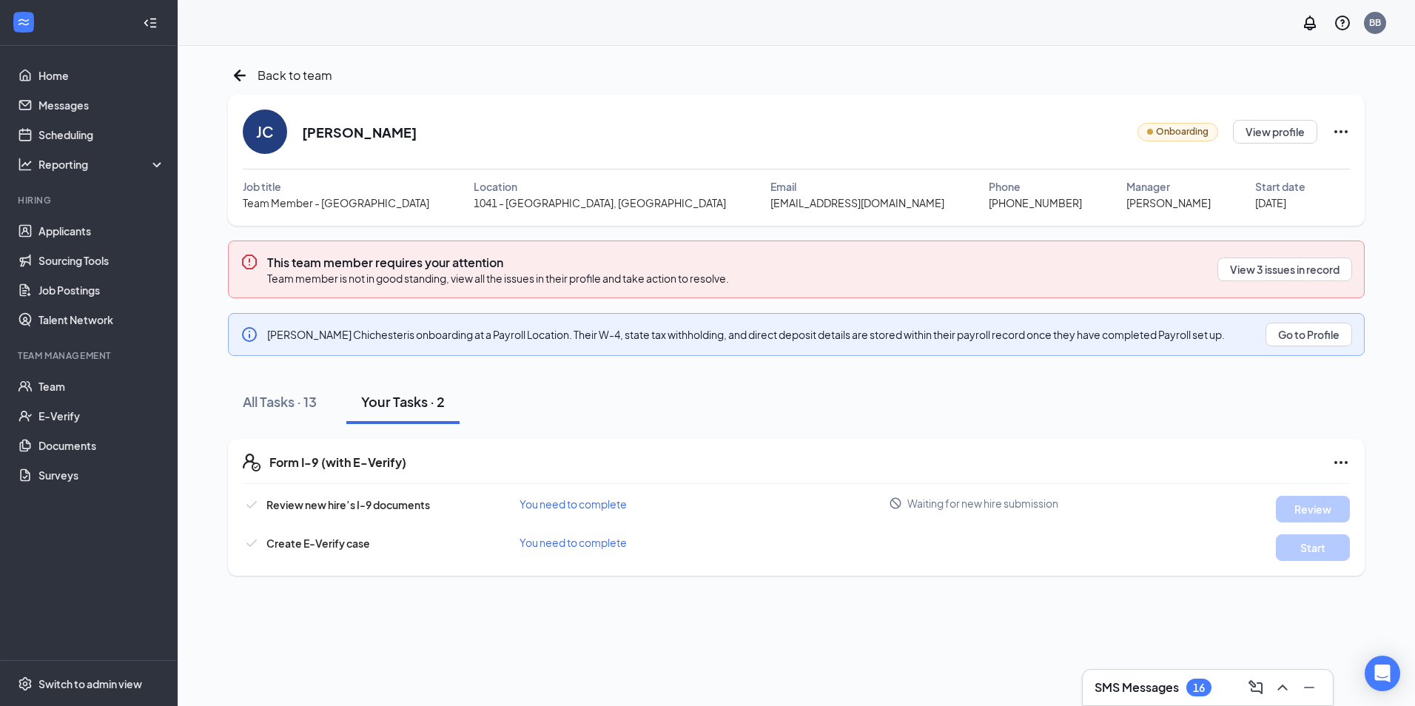
click at [991, 499] on span "Waiting for new hire submission" at bounding box center [982, 503] width 151 height 15
click at [1142, 566] on div "Form I-9 (with E-Verify) Review new hire’s I-9 documents You need to complete W…" at bounding box center [796, 507] width 1136 height 137
click at [1150, 570] on div "Form I-9 (with E-Verify) Review new hire’s I-9 documents You need to complete W…" at bounding box center [796, 507] width 1136 height 137
click at [1008, 531] on div "Review new hire’s I-9 documents You need to complete Waiting for new hire submi…" at bounding box center [796, 528] width 1107 height 65
drag, startPoint x: 1103, startPoint y: 547, endPoint x: 1100, endPoint y: 527, distance: 20.2
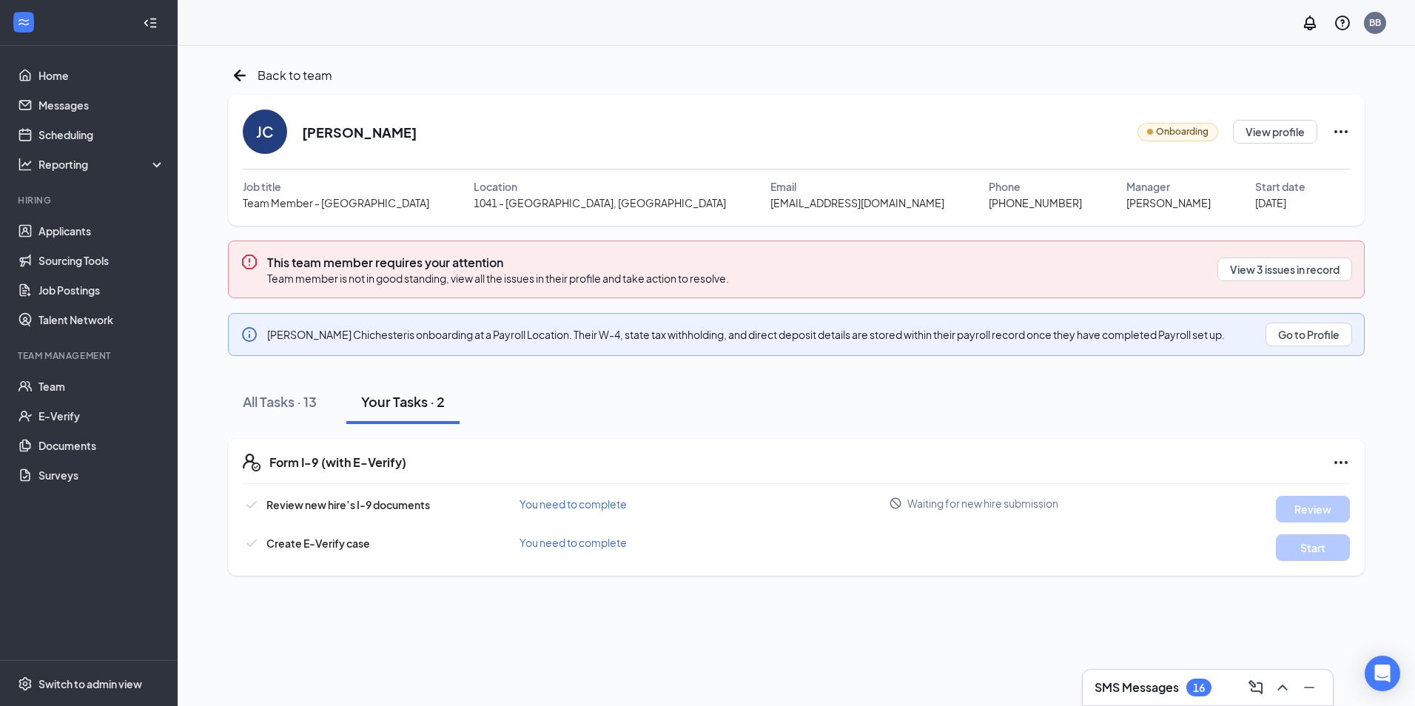
click at [1105, 536] on div "Create E-Verify case You need to complete Start" at bounding box center [796, 547] width 1107 height 27
click at [37, 51] on ul "Home Messages Scheduling Reporting Hiring Applicants Sourcing Tools Job Posting…" at bounding box center [88, 353] width 177 height 614
click at [44, 70] on link "Home" at bounding box center [101, 76] width 127 height 30
